Goal: Task Accomplishment & Management: Manage account settings

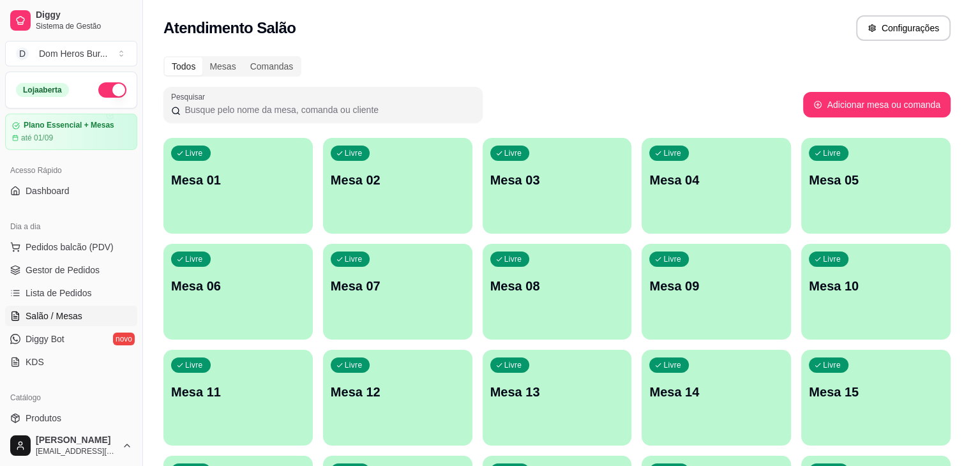
click at [62, 260] on link "Gestor de Pedidos" at bounding box center [71, 270] width 132 height 20
click at [66, 269] on span "Gestor de Pedidos" at bounding box center [63, 270] width 74 height 13
